Goal: Task Accomplishment & Management: Manage account settings

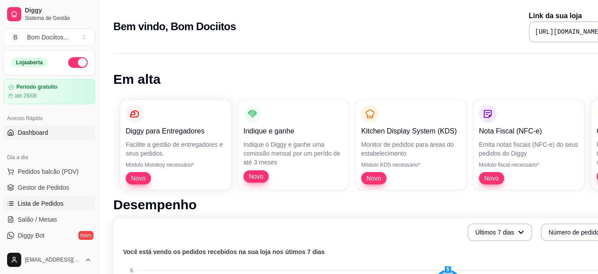
click at [47, 203] on span "Lista de Pedidos" at bounding box center [41, 203] width 46 height 9
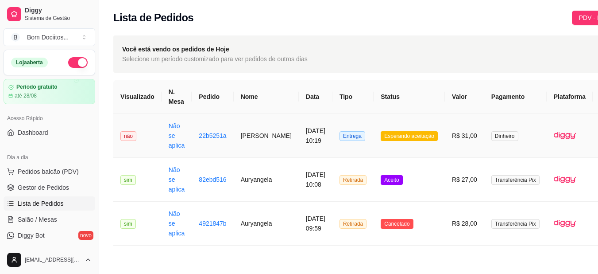
click at [361, 125] on td "Entrega" at bounding box center [353, 136] width 41 height 44
click at [395, 125] on td "Esperando aceitação" at bounding box center [409, 136] width 71 height 44
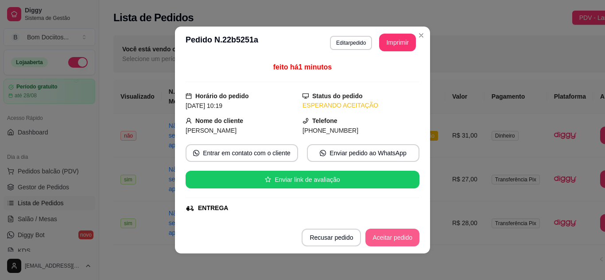
click at [401, 240] on button "Aceitar pedido" at bounding box center [392, 238] width 54 height 18
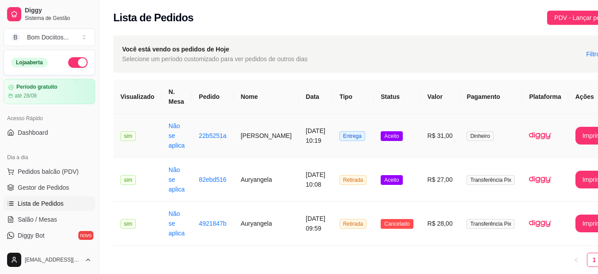
click at [421, 128] on td "R$ 31,00" at bounding box center [440, 136] width 39 height 44
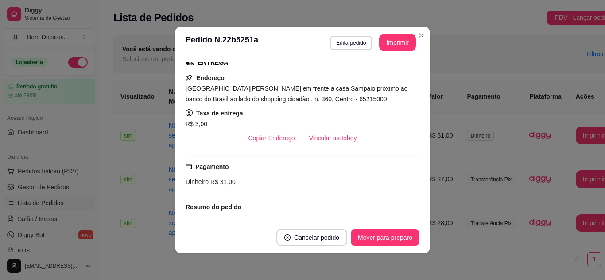
scroll to position [198, 0]
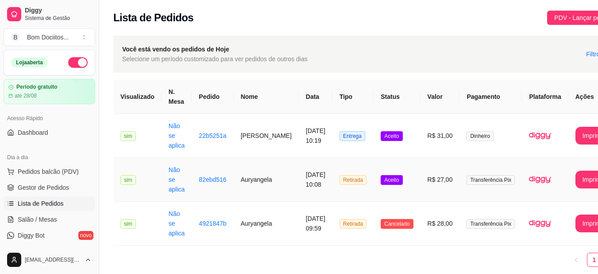
click at [396, 170] on td "Aceito" at bounding box center [397, 180] width 47 height 44
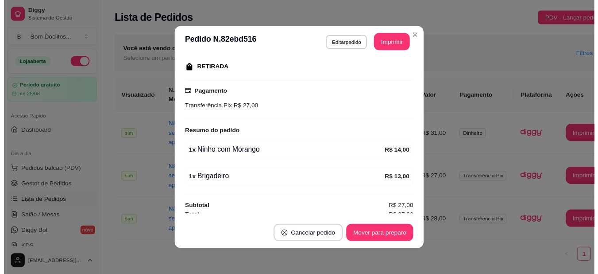
scroll to position [146, 0]
